Goal: Check status

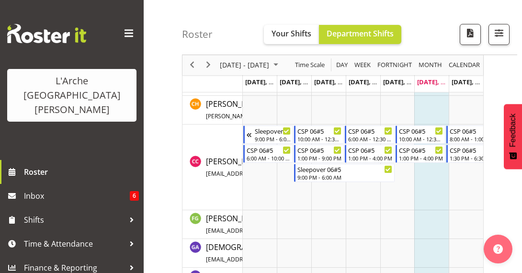
scroll to position [134, 0]
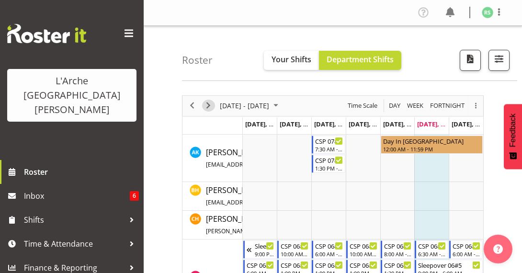
click at [209, 101] on span "Next" at bounding box center [207, 106] width 11 height 12
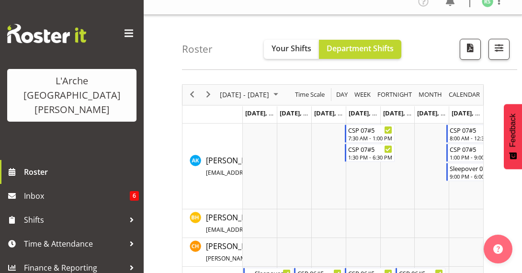
scroll to position [3, 0]
